Goal: Transaction & Acquisition: Purchase product/service

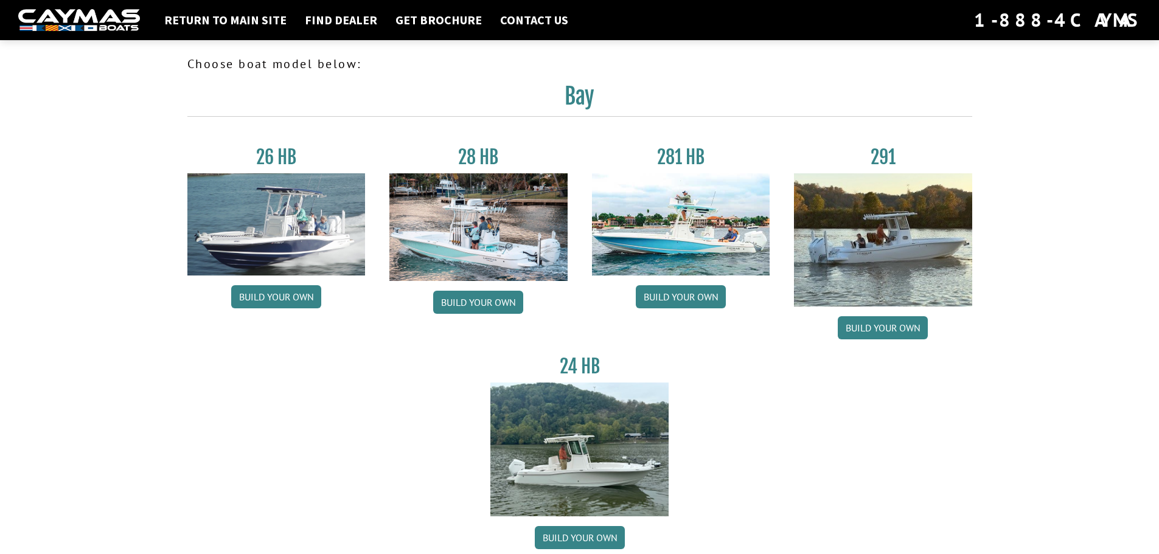
click at [866, 219] on img at bounding box center [883, 239] width 178 height 133
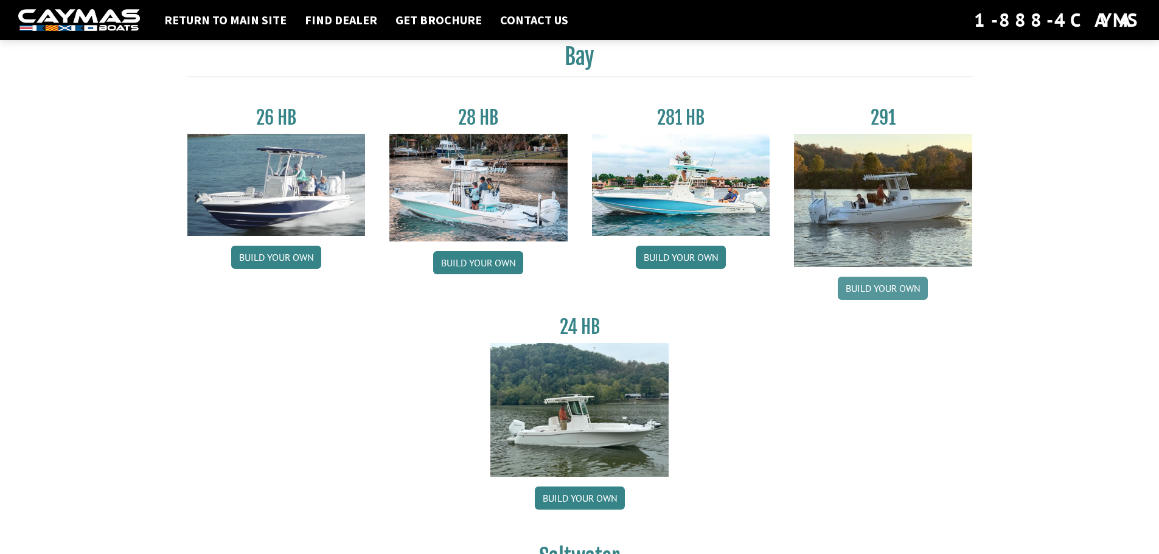
scroll to position [61, 0]
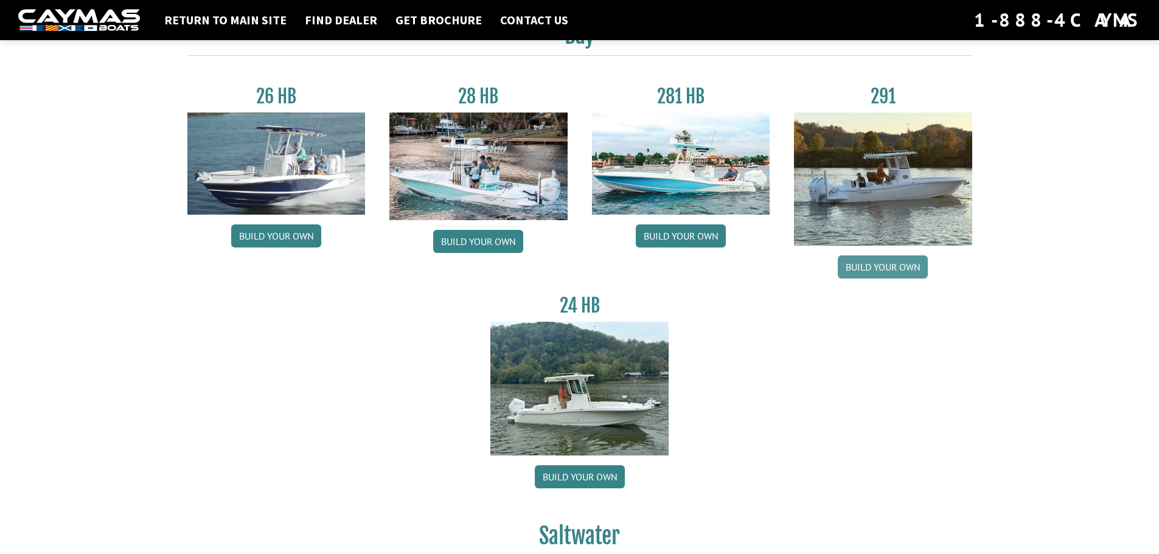
click at [870, 264] on link "Build your own" at bounding box center [883, 266] width 90 height 23
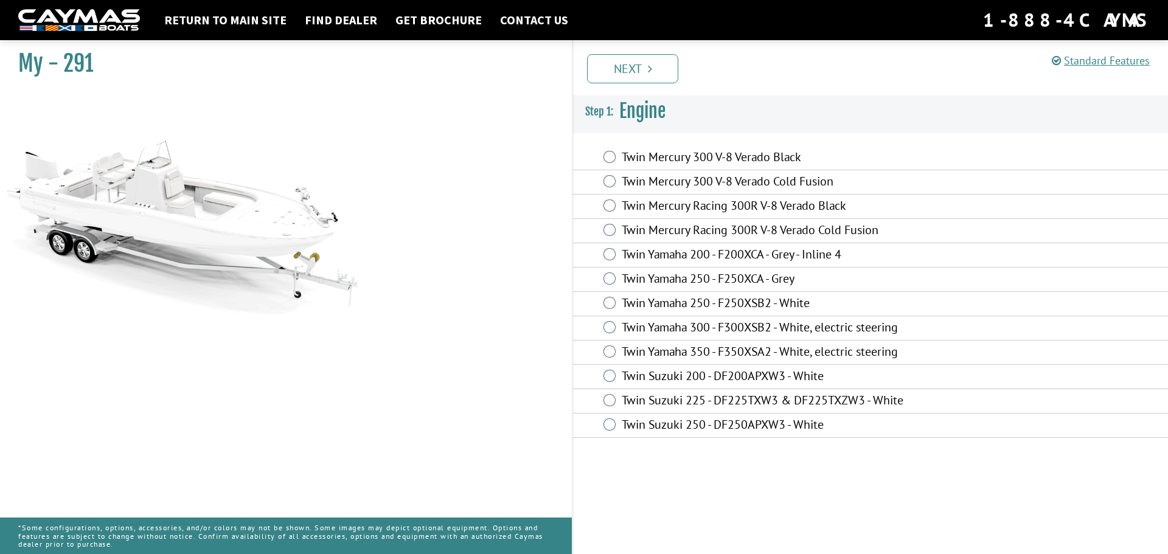
click at [611, 164] on div "Twin Mercury 300 V-8 Verado Black" at bounding box center [870, 158] width 595 height 24
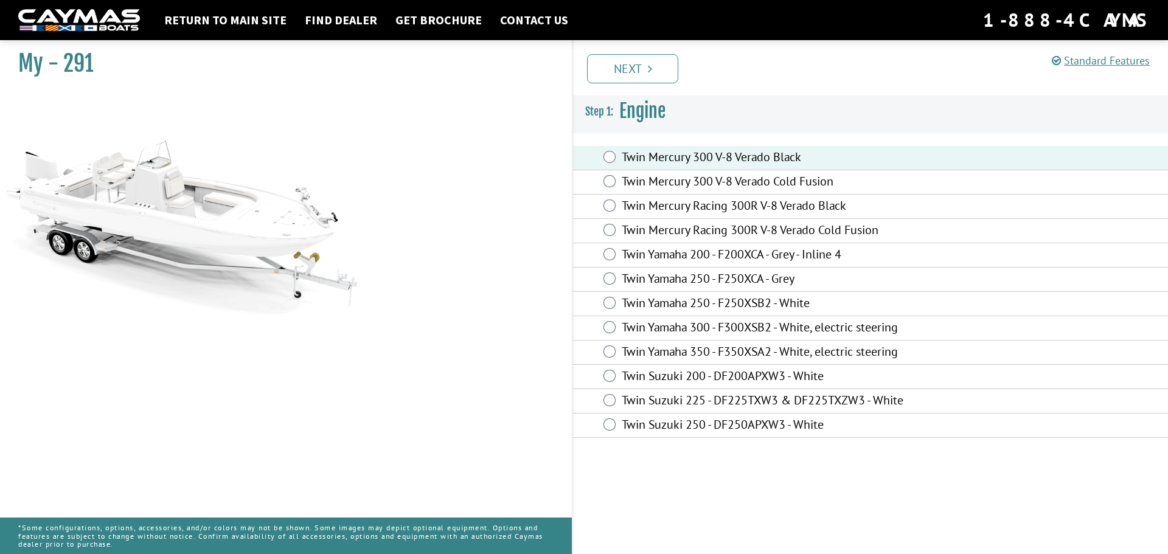
click at [639, 58] on link "Next" at bounding box center [632, 68] width 91 height 29
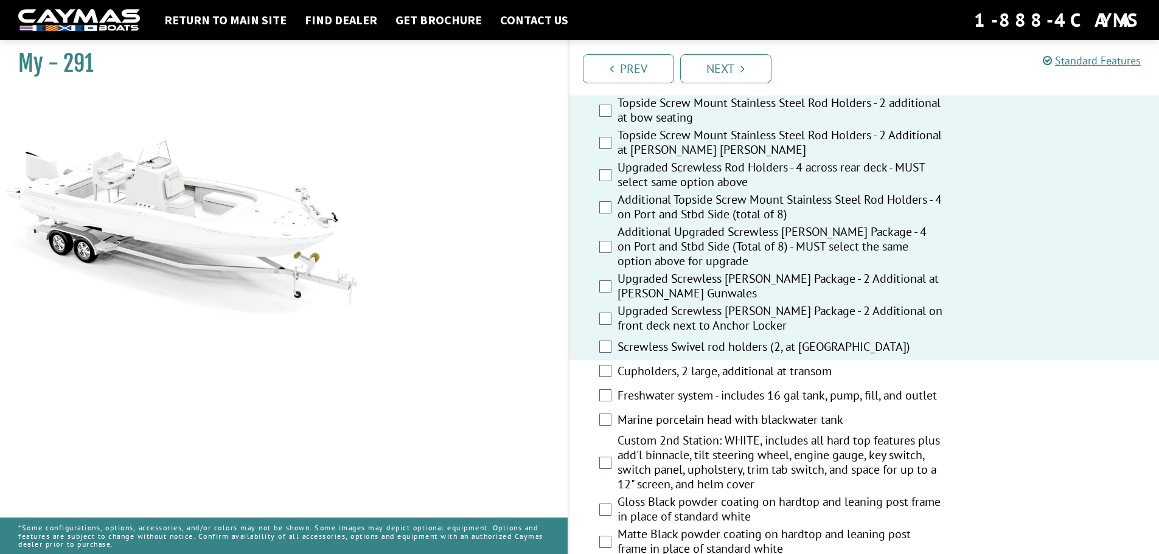
scroll to position [1034, 0]
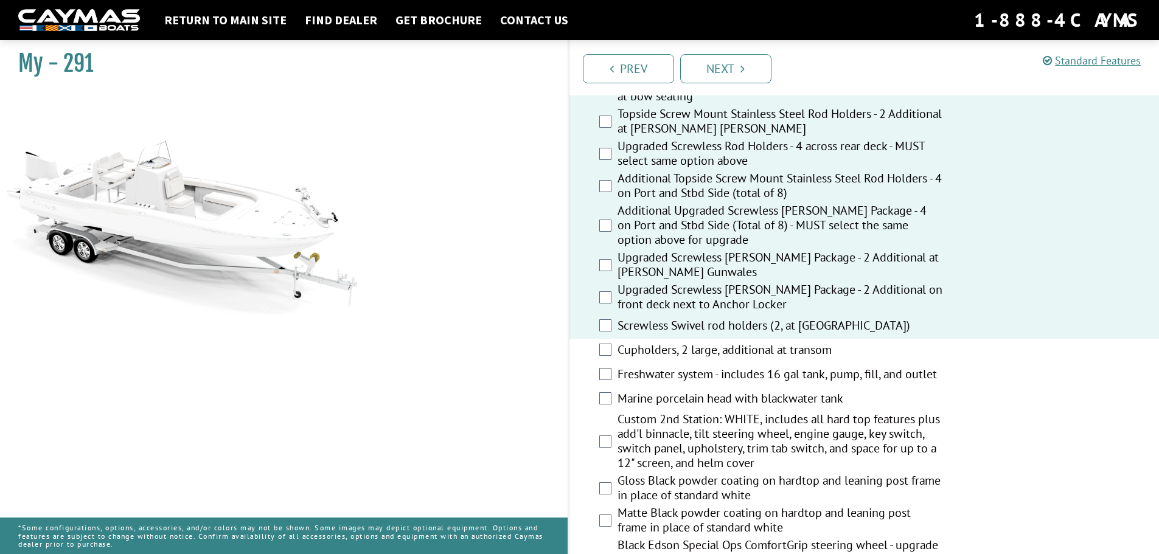
click at [604, 358] on div "Cupholders, 2 large, additional at transom" at bounding box center [864, 351] width 591 height 24
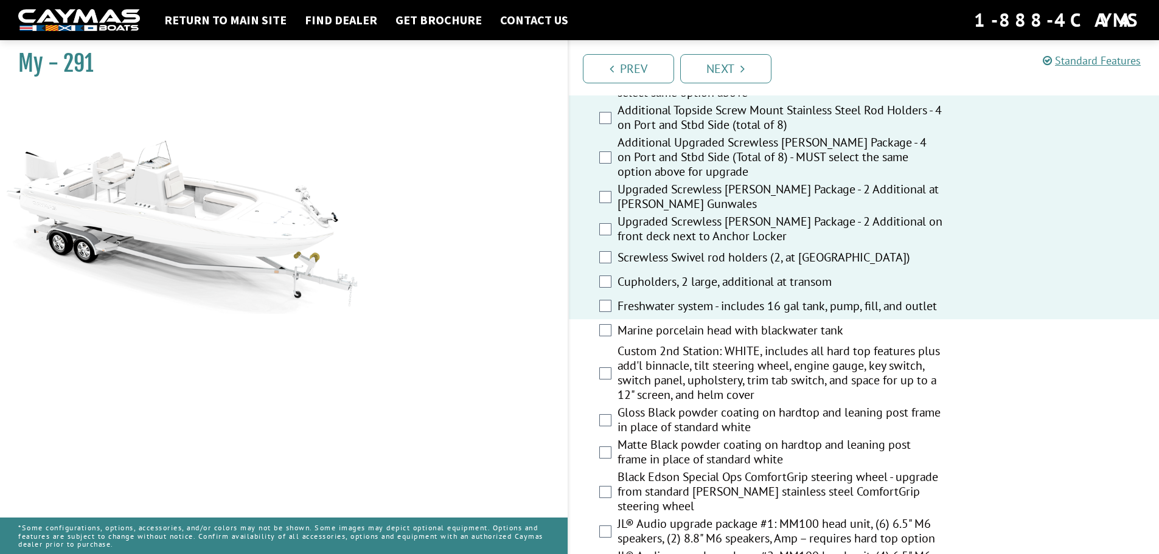
scroll to position [1156, 0]
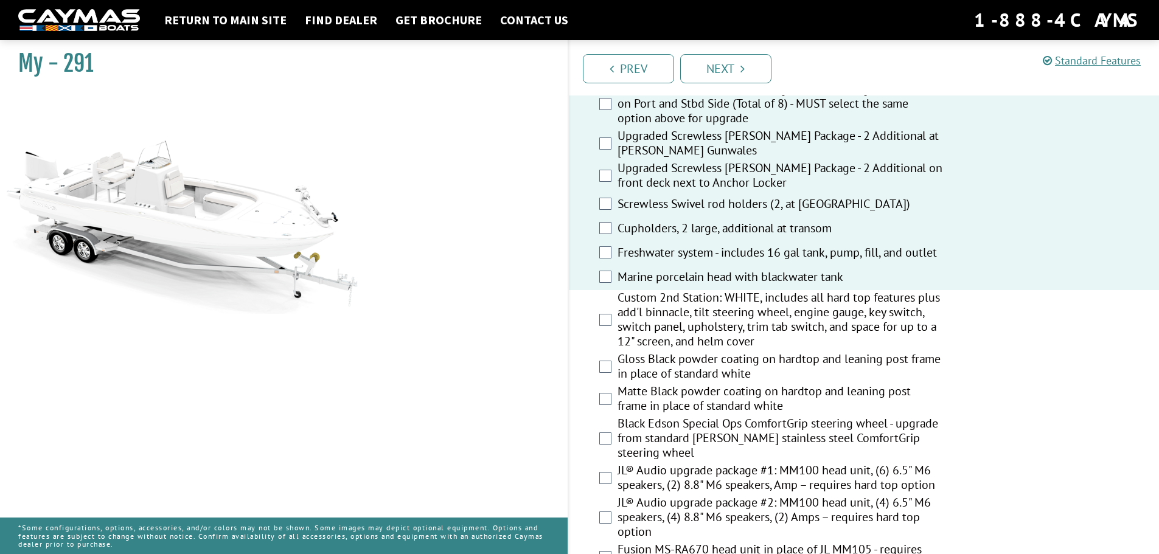
click at [611, 365] on div "Gloss Black powder coating on hardtop and leaning post frame in place of standa…" at bounding box center [864, 368] width 591 height 32
click at [606, 373] on div "Gloss Black powder coating on hardtop and leaning post frame in place of standa…" at bounding box center [864, 368] width 591 height 32
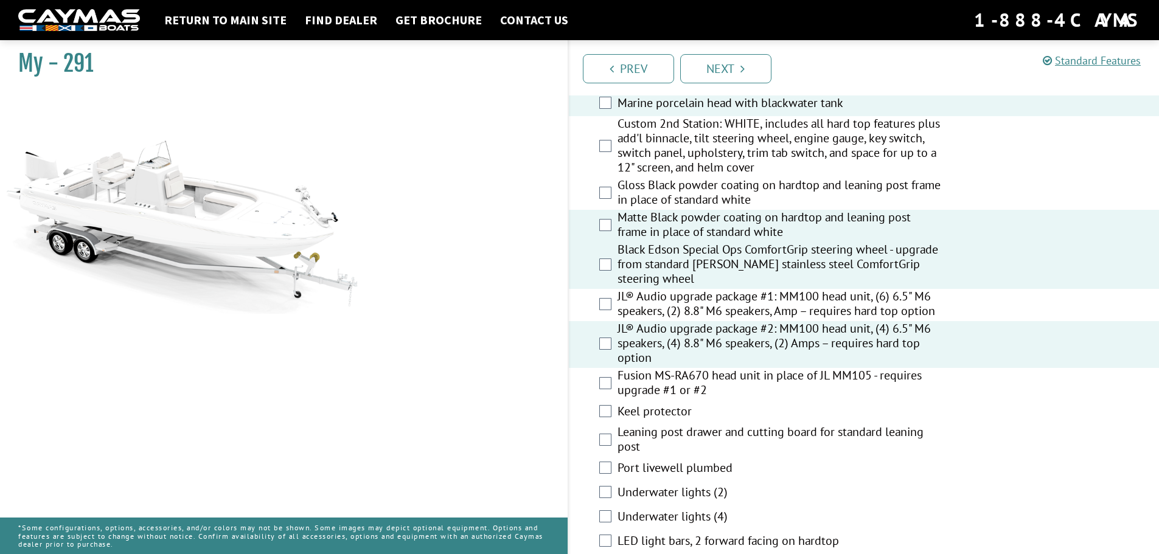
scroll to position [1399, 0]
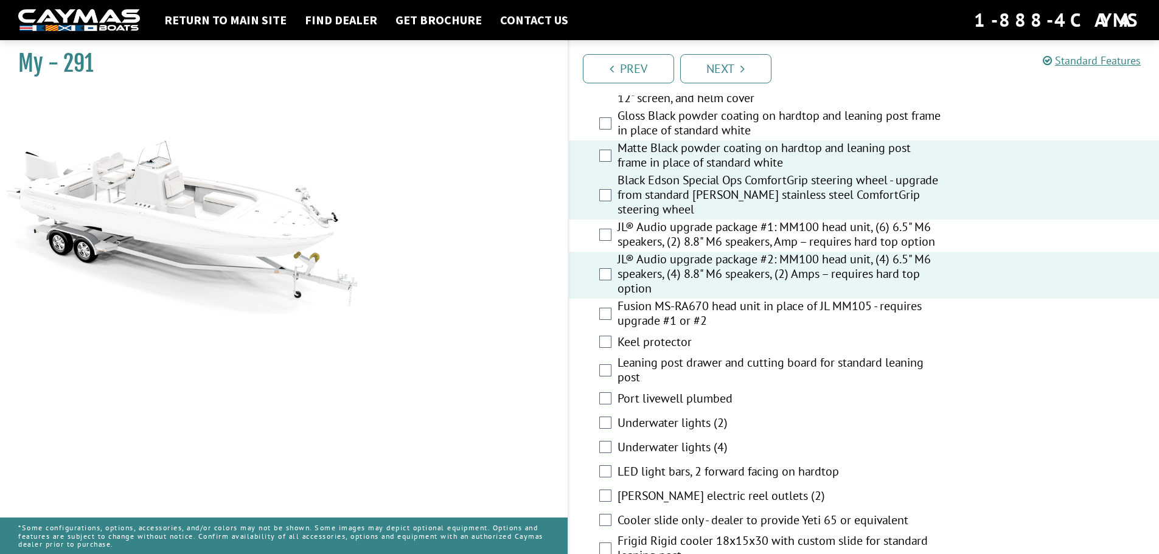
click at [607, 322] on div "Fusion MS-RA670 head unit in place of JL MM105 - requires upgrade #1 or #2" at bounding box center [864, 315] width 591 height 32
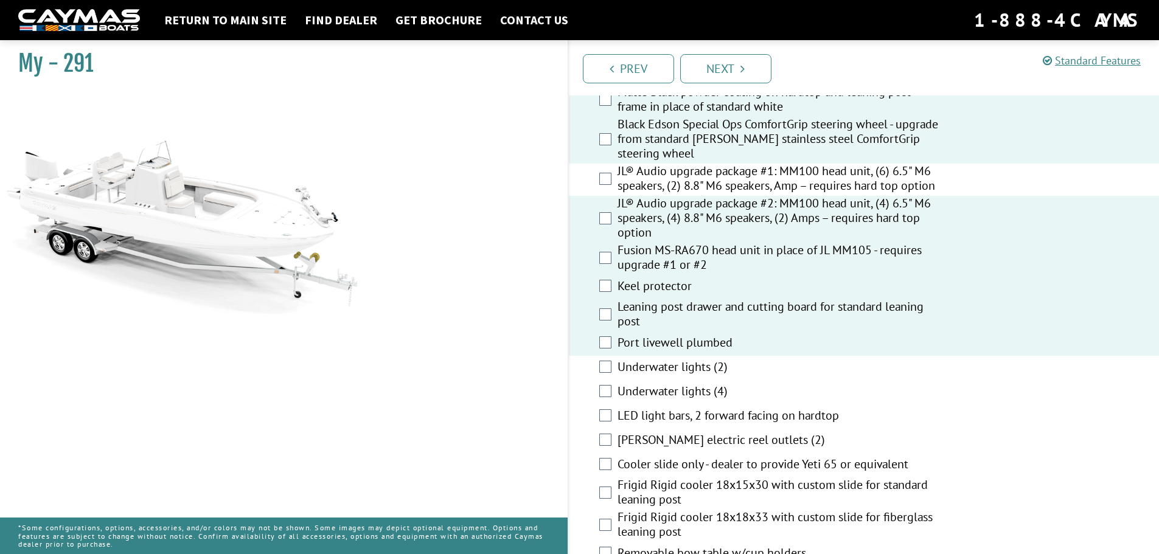
scroll to position [1521, 0]
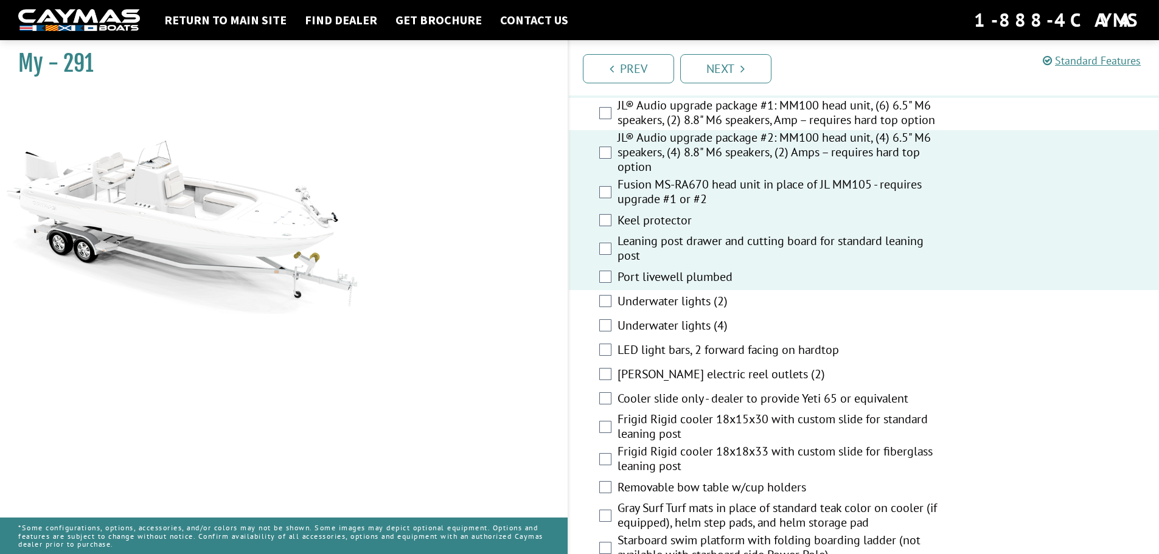
click at [603, 307] on div "Underwater lights (2)" at bounding box center [864, 302] width 591 height 24
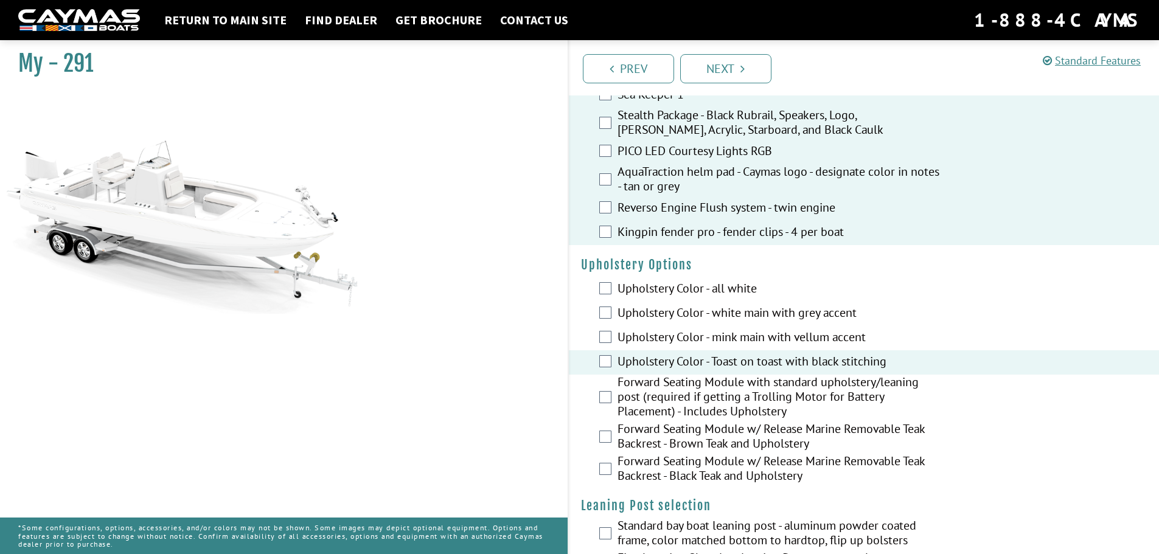
scroll to position [2250, 0]
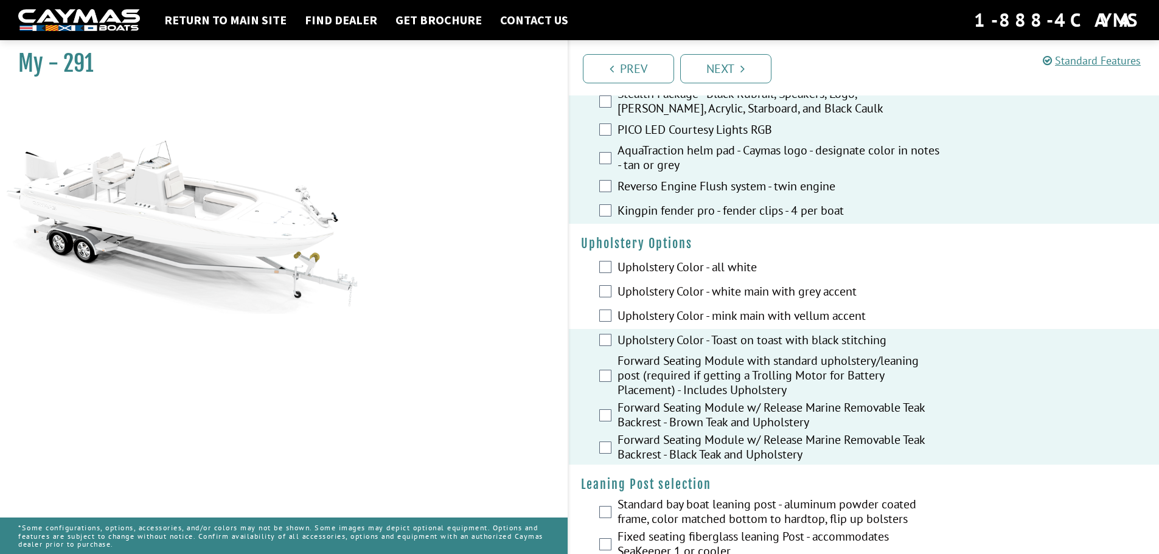
click at [606, 425] on div "Forward Seating Module w/ Release Marine Removable Teak Backrest - Brown Teak a…" at bounding box center [864, 416] width 591 height 32
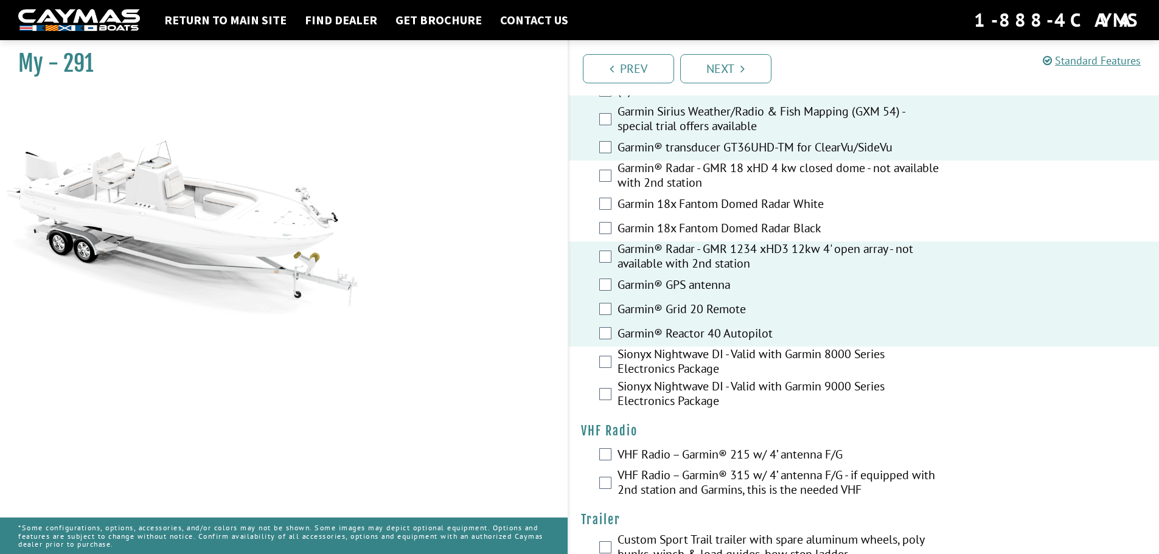
scroll to position [3114, 0]
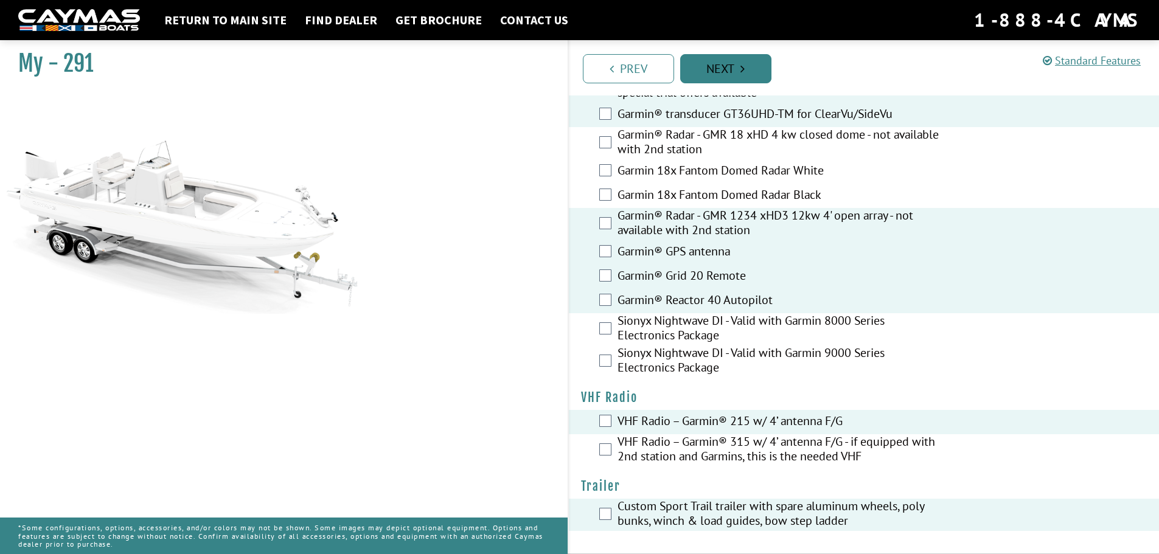
click at [754, 78] on link "Next" at bounding box center [725, 68] width 91 height 29
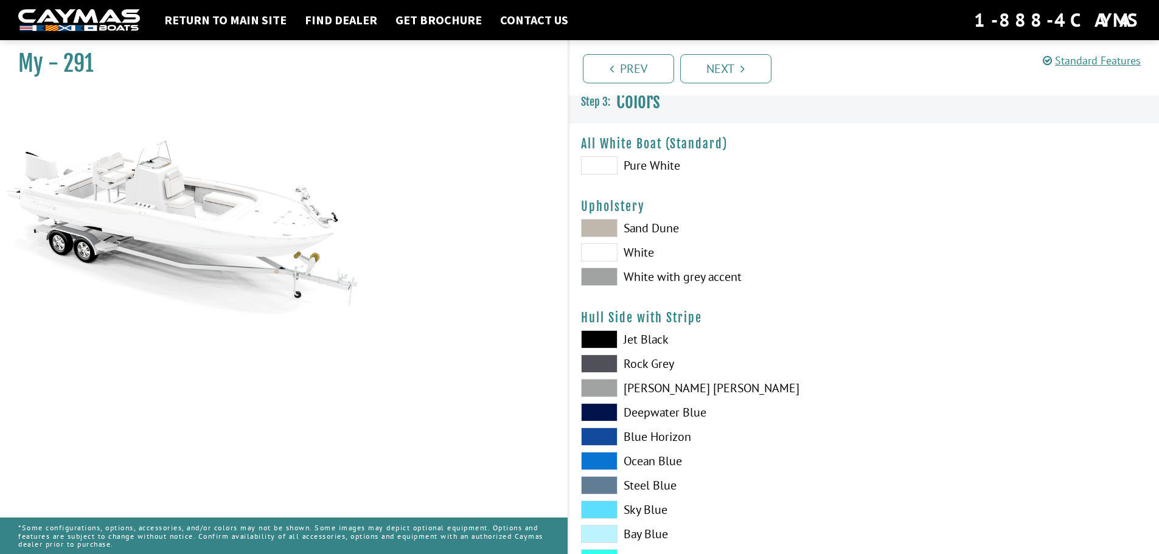
scroll to position [0, 0]
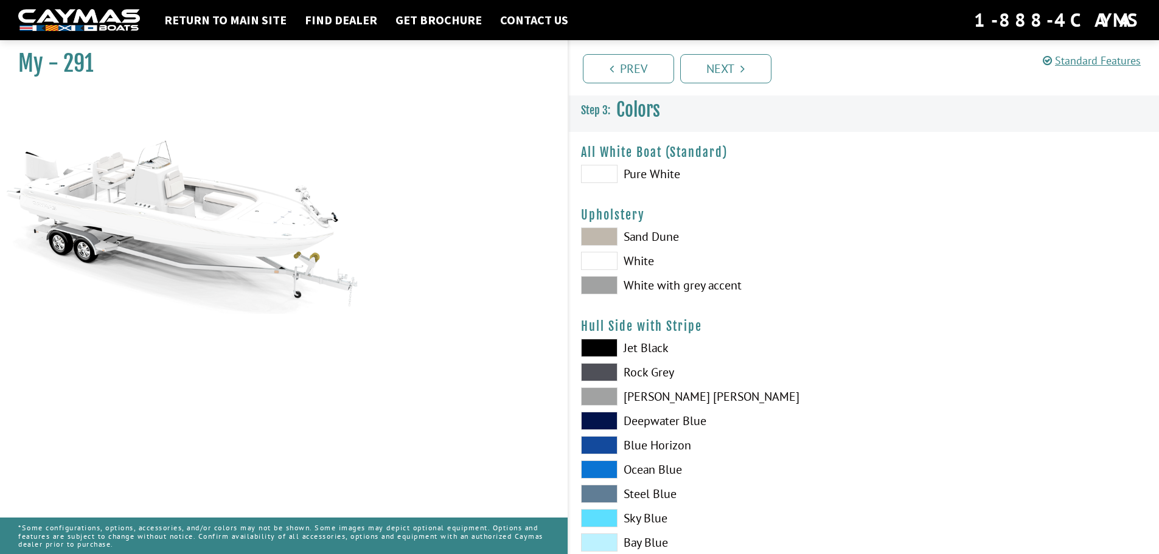
click at [614, 288] on span at bounding box center [599, 285] width 36 height 18
click at [602, 231] on span at bounding box center [599, 236] width 36 height 18
click at [591, 279] on span at bounding box center [599, 285] width 36 height 18
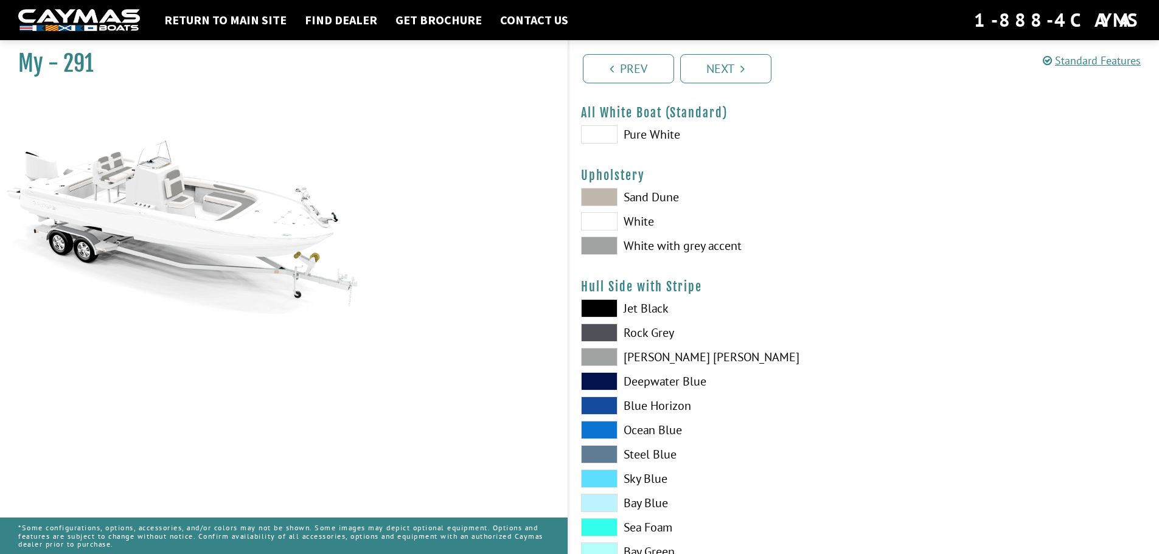
scroll to position [61, 0]
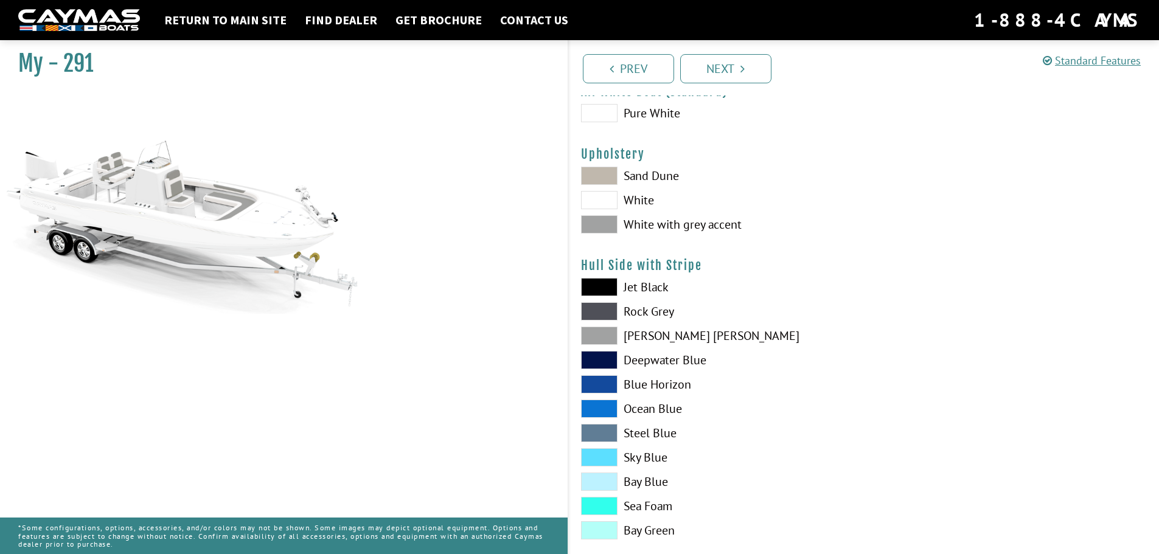
click at [610, 288] on span at bounding box center [599, 287] width 36 height 18
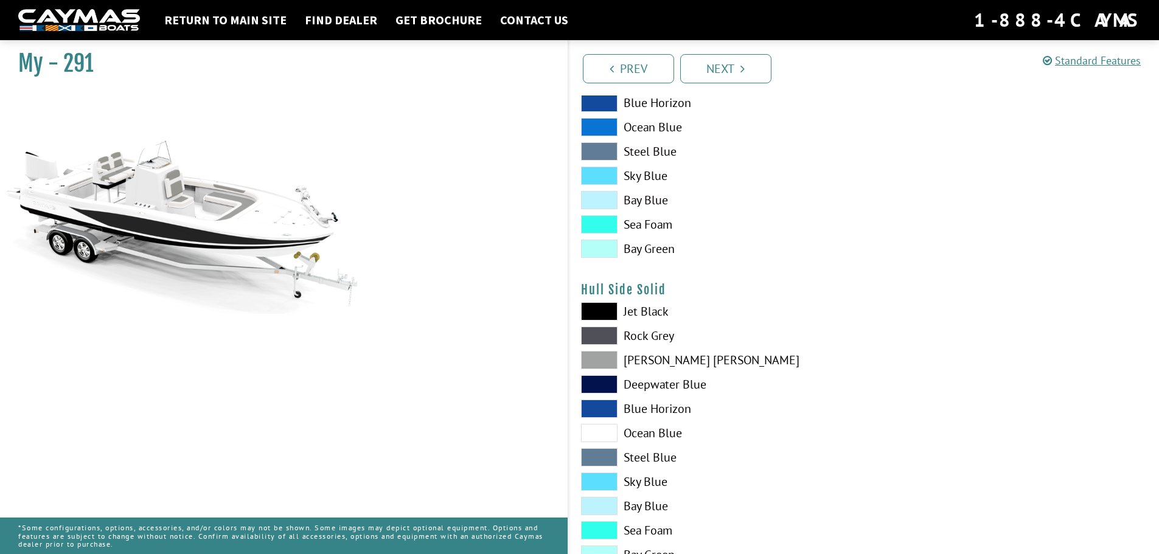
scroll to position [365, 0]
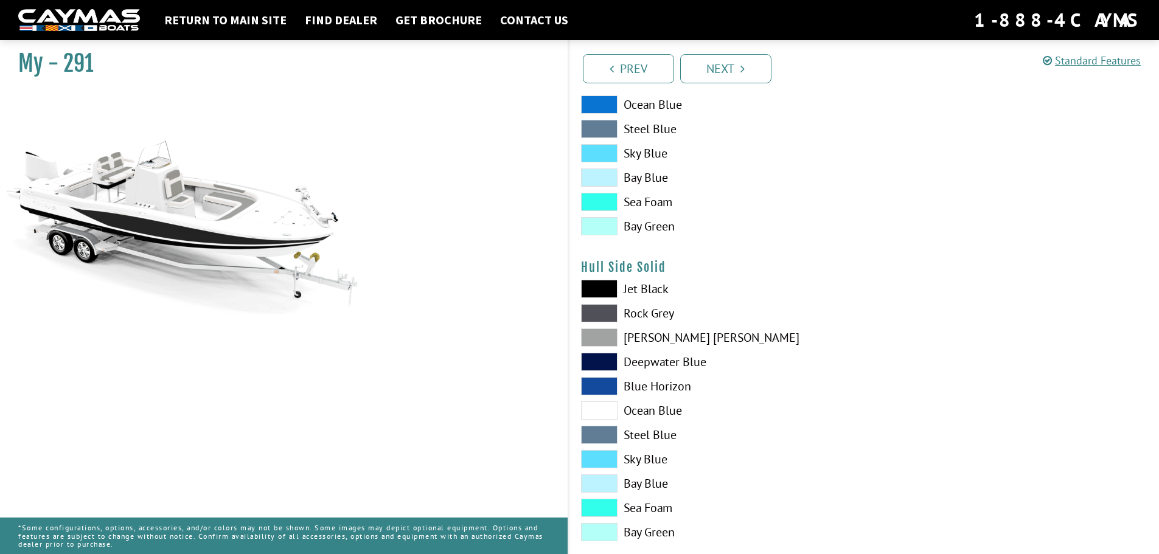
click at [605, 283] on span at bounding box center [599, 289] width 36 height 18
click at [605, 290] on span at bounding box center [599, 289] width 36 height 18
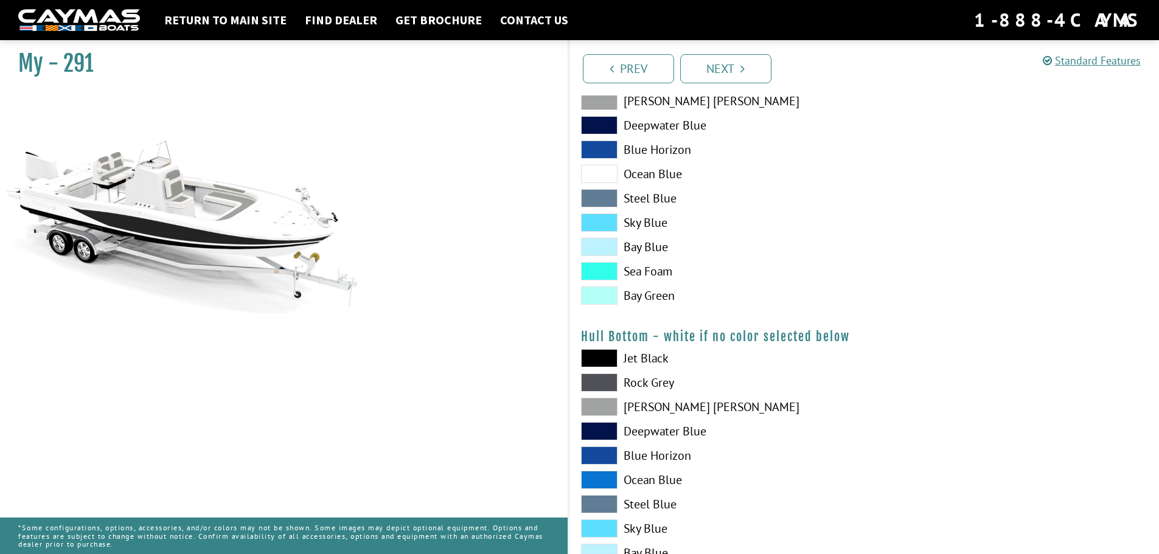
scroll to position [608, 0]
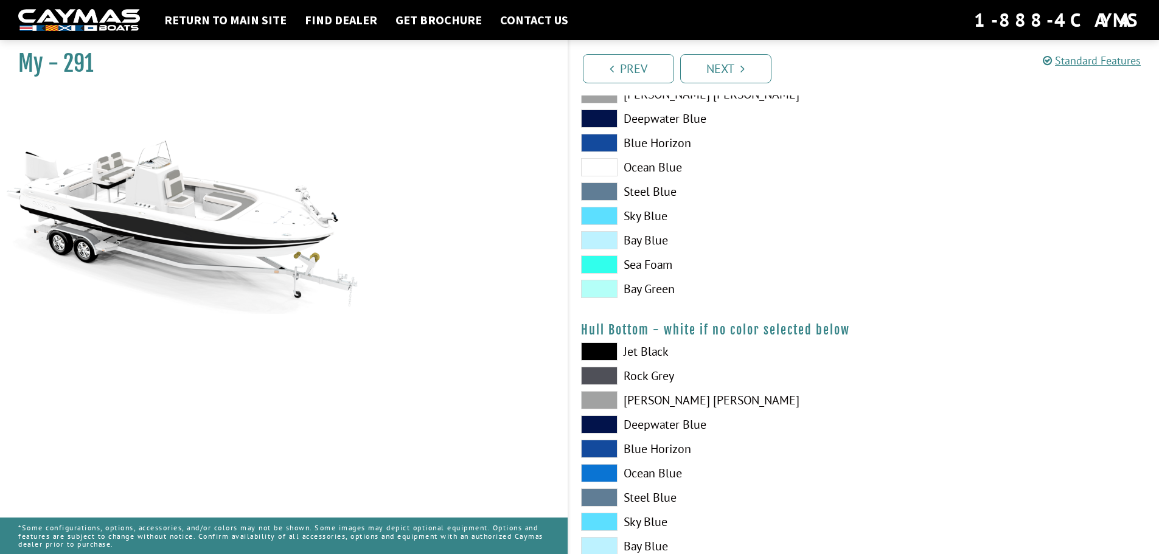
click at [607, 349] on span at bounding box center [599, 351] width 36 height 18
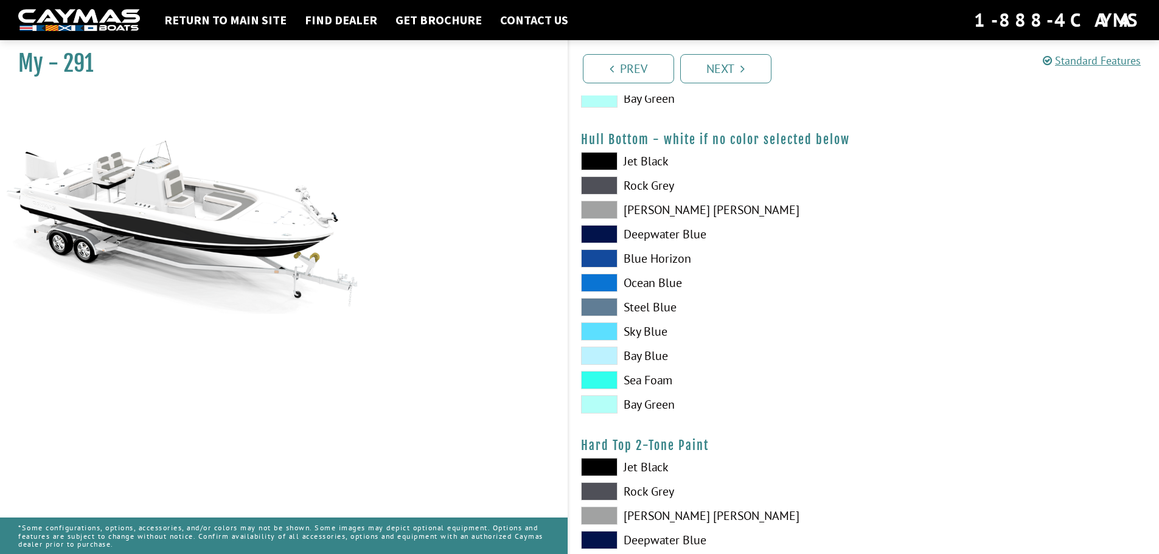
scroll to position [912, 0]
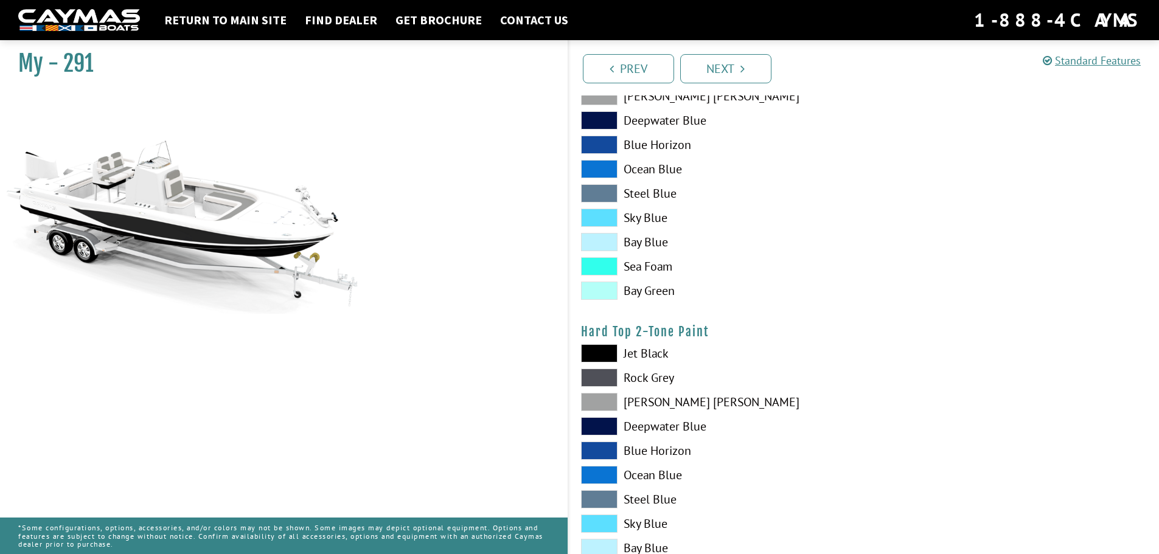
click at [605, 355] on span at bounding box center [599, 353] width 36 height 18
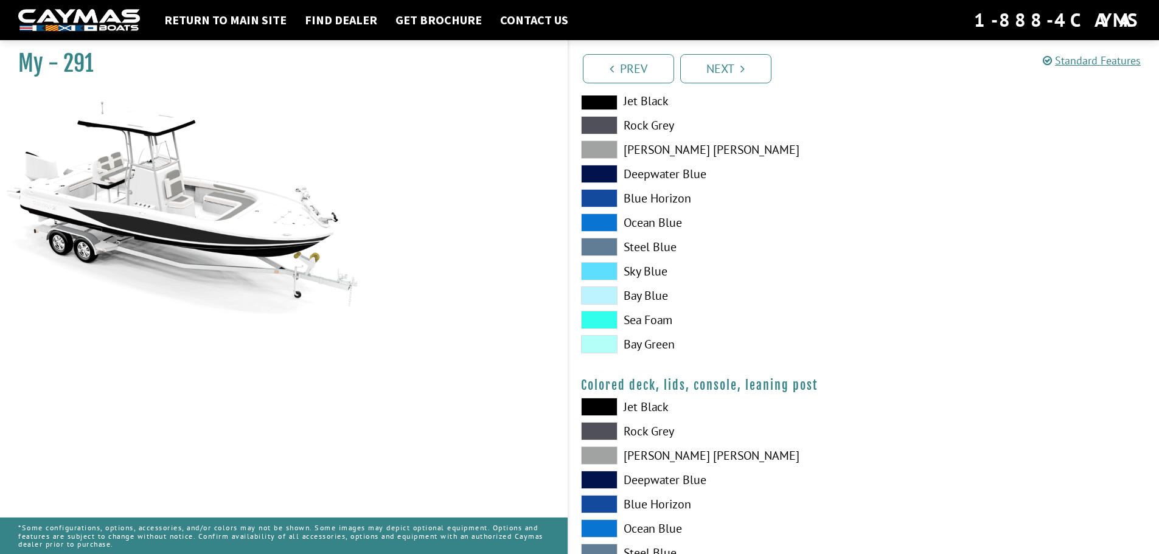
scroll to position [1216, 0]
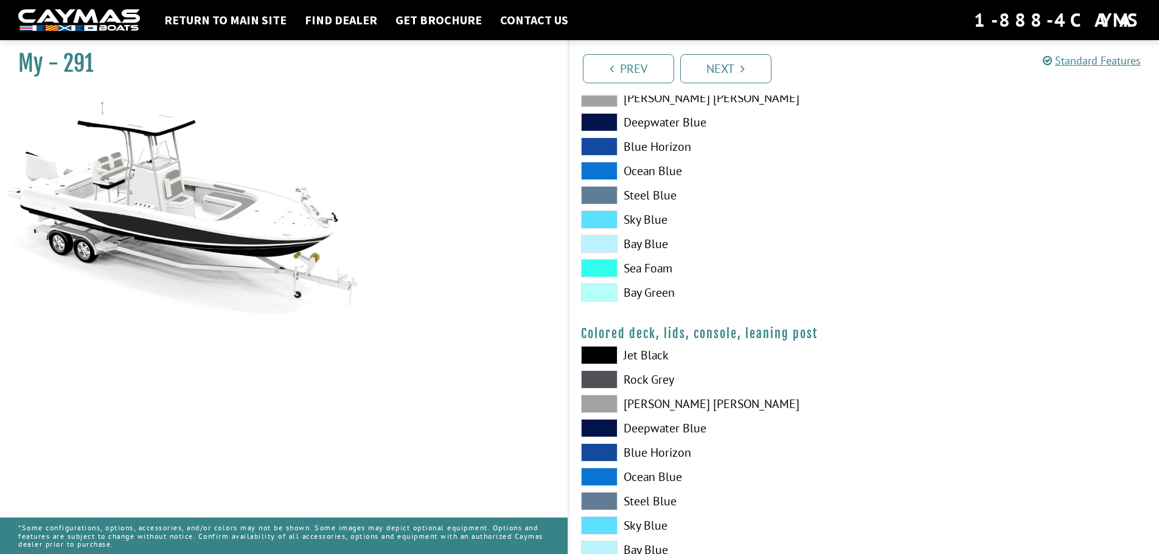
click at [611, 355] on span at bounding box center [599, 355] width 36 height 18
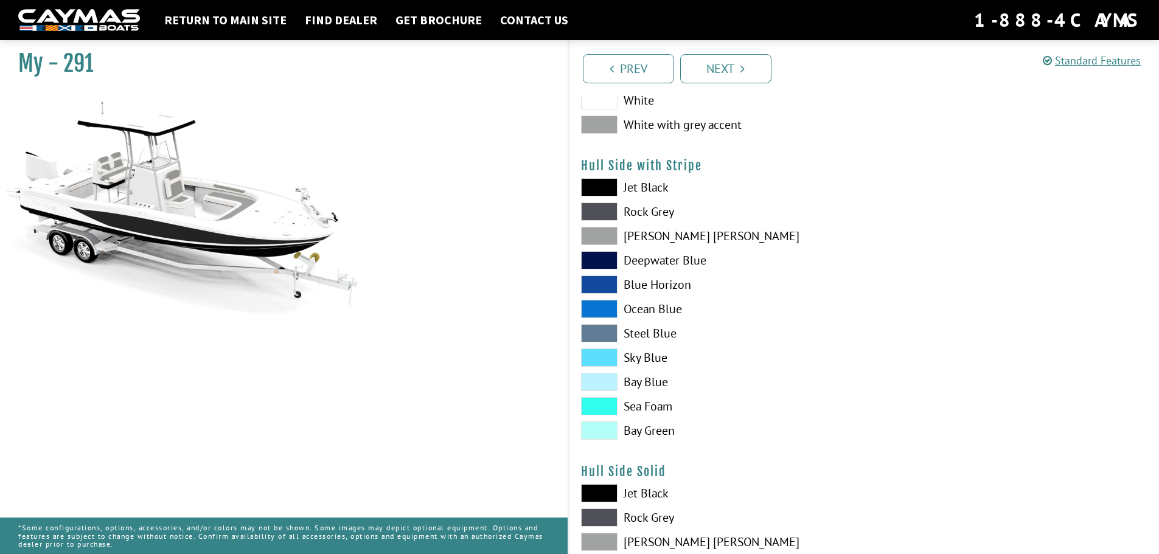
scroll to position [304, 0]
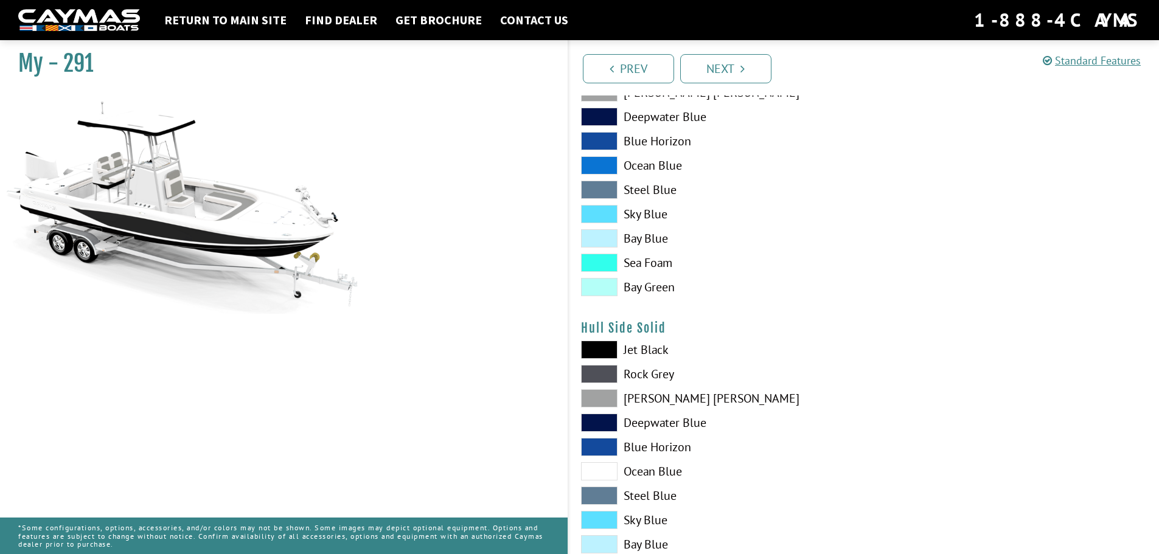
click at [607, 352] on span at bounding box center [599, 350] width 36 height 18
click at [606, 370] on span at bounding box center [599, 374] width 36 height 18
click at [598, 398] on span at bounding box center [599, 398] width 36 height 18
click at [597, 432] on div "Jet Black Rock Grey Dove Gray Deepwater Blue Blue Horizon Ocean Blue" at bounding box center [716, 475] width 295 height 268
click at [606, 358] on div "Jet Black Rock Grey Dove Gray Deepwater Blue Blue Horizon Ocean Blue" at bounding box center [716, 475] width 295 height 268
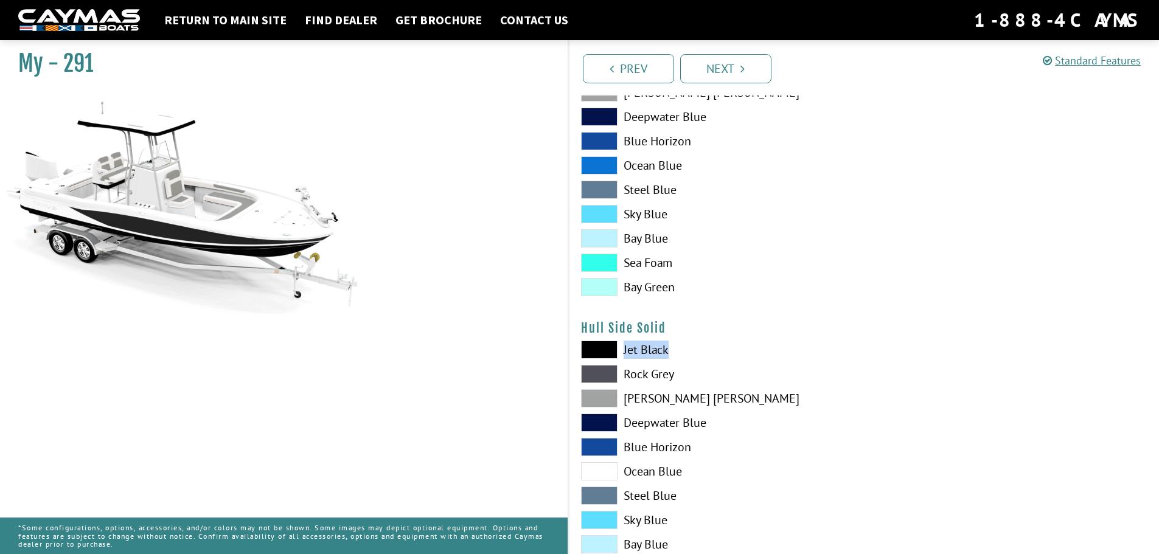
click at [606, 347] on span at bounding box center [599, 350] width 36 height 18
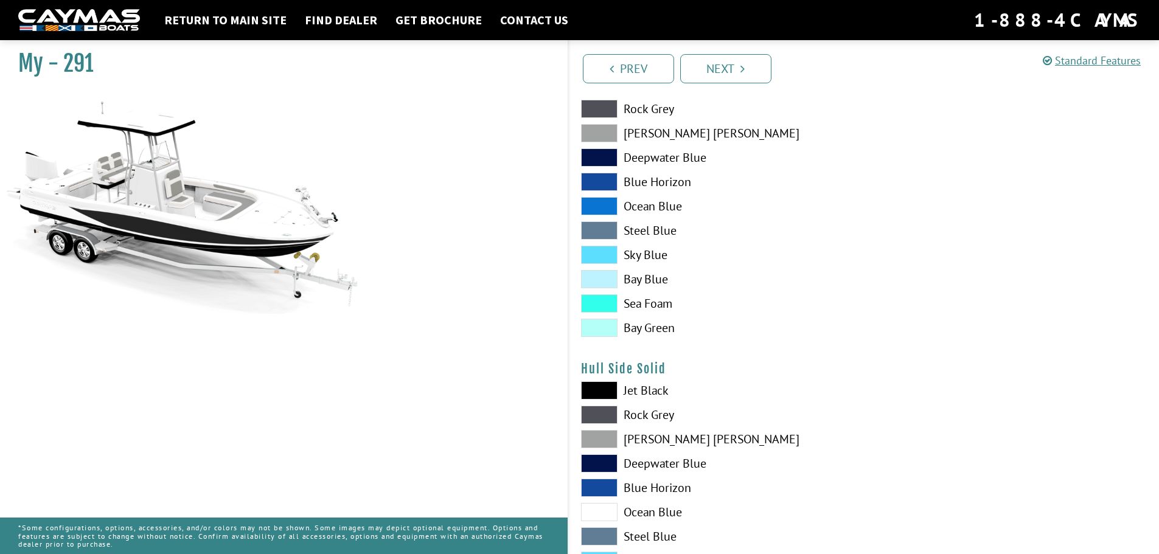
scroll to position [182, 0]
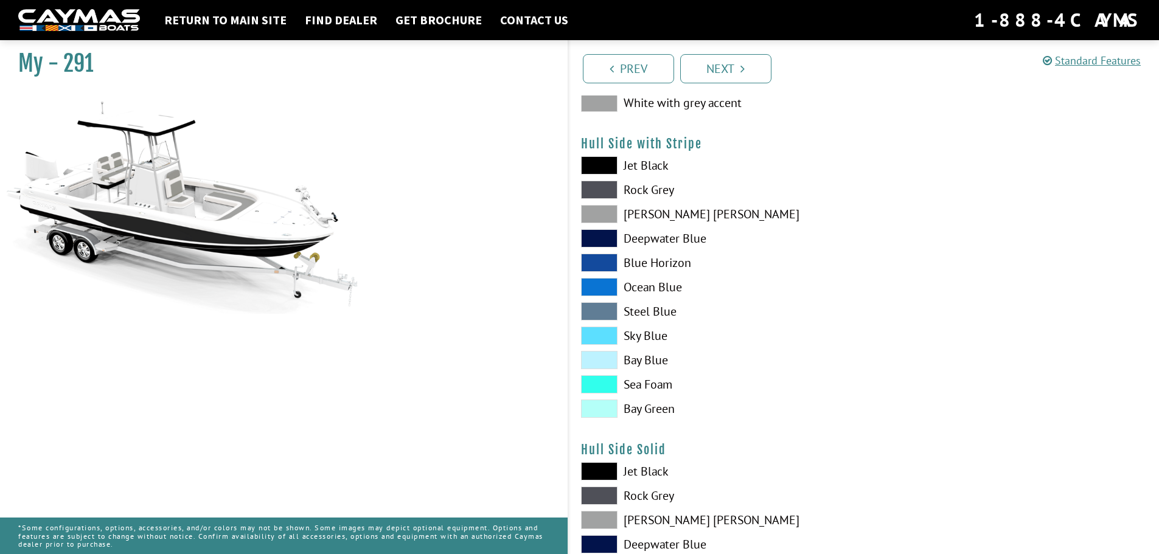
drag, startPoint x: 609, startPoint y: 162, endPoint x: 608, endPoint y: 183, distance: 20.7
click at [609, 163] on span at bounding box center [599, 165] width 36 height 18
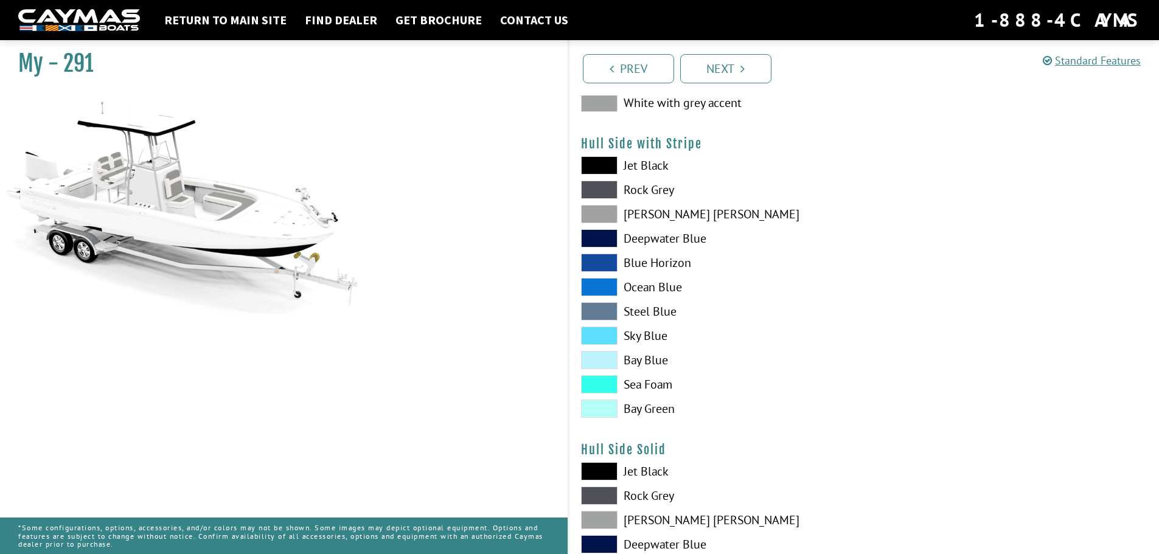
click at [608, 197] on span at bounding box center [599, 190] width 36 height 18
click at [607, 168] on span at bounding box center [599, 165] width 36 height 18
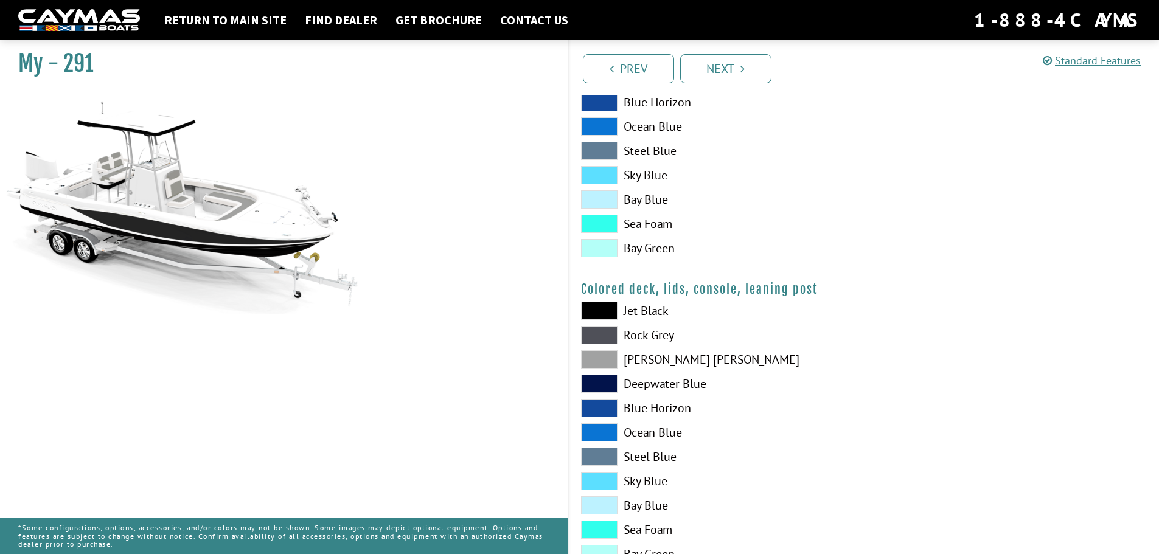
scroll to position [1306, 0]
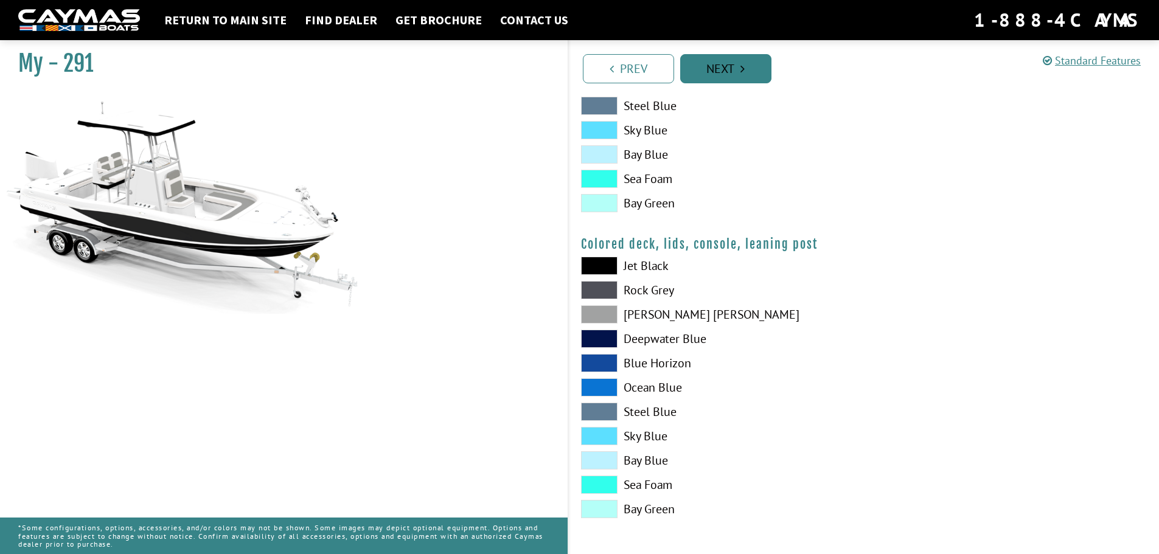
click at [729, 66] on link "Next" at bounding box center [725, 68] width 91 height 29
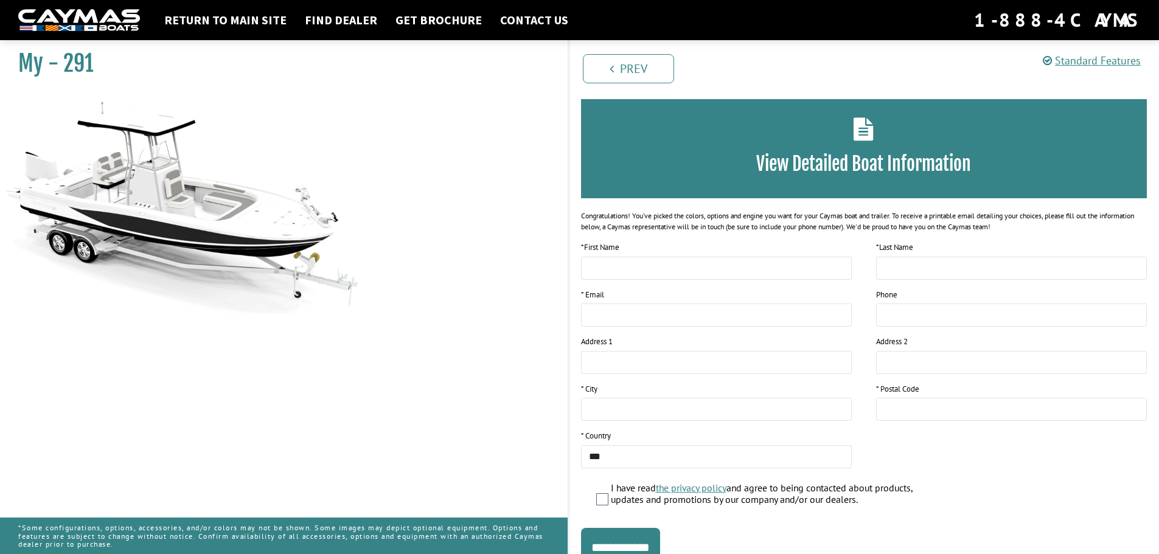
scroll to position [0, 0]
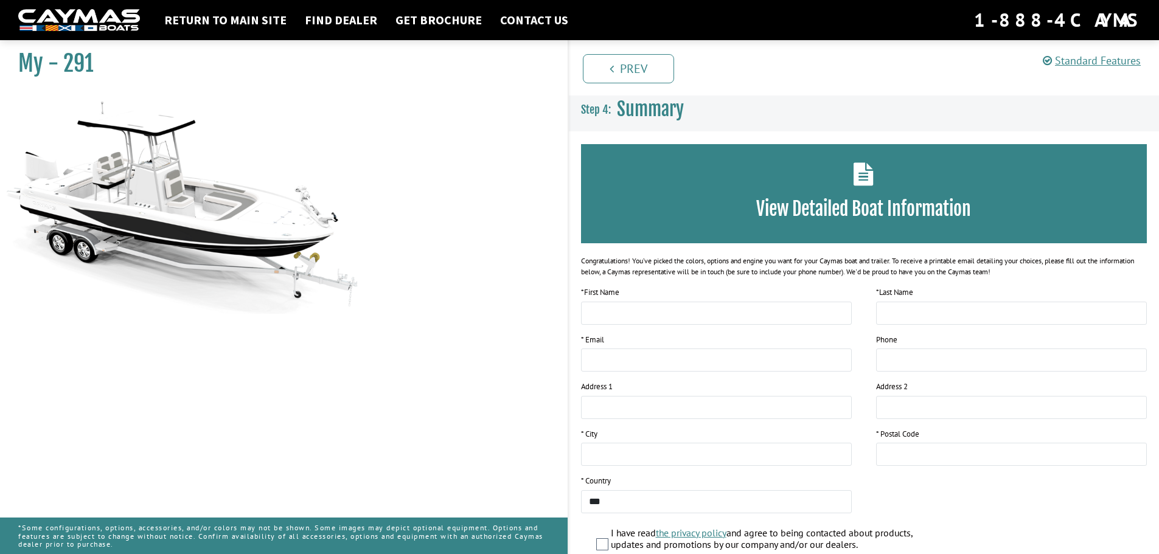
click at [842, 185] on div "View Detailed Boat Information" at bounding box center [864, 193] width 566 height 99
click at [860, 167] on icon at bounding box center [863, 173] width 20 height 23
click at [854, 211] on h3 "View Detailed Boat Information" at bounding box center [864, 209] width 530 height 23
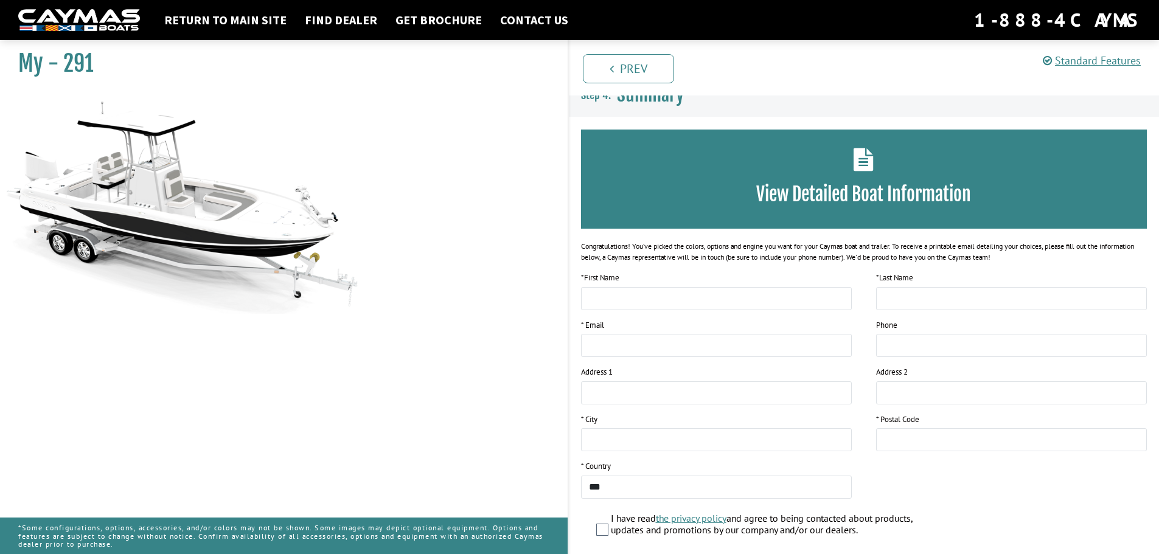
scroll to position [99, 0]
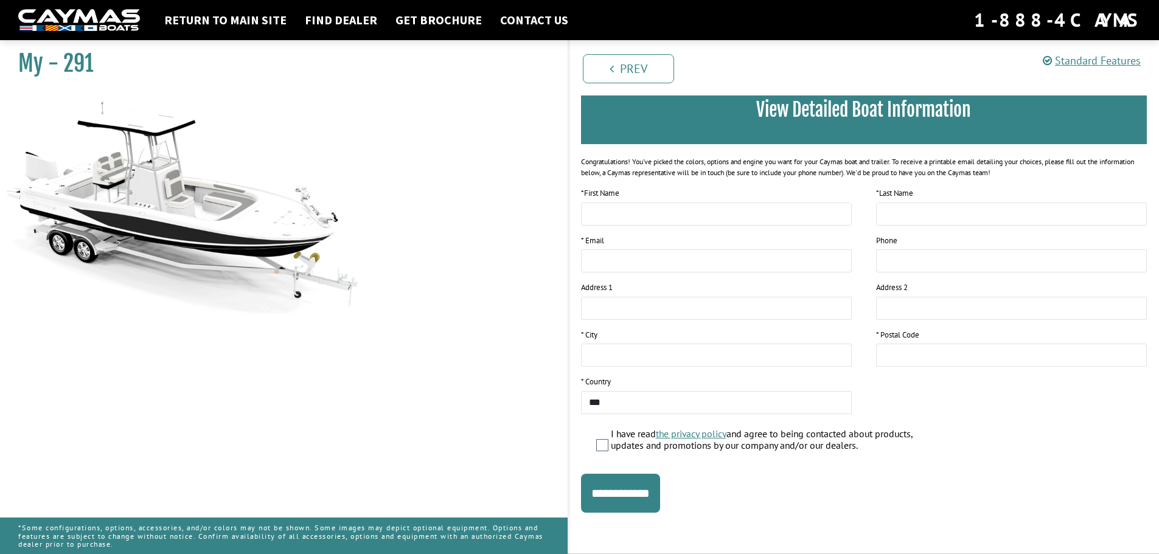
click at [193, 170] on img at bounding box center [182, 202] width 365 height 221
